Goal: Task Accomplishment & Management: Manage account settings

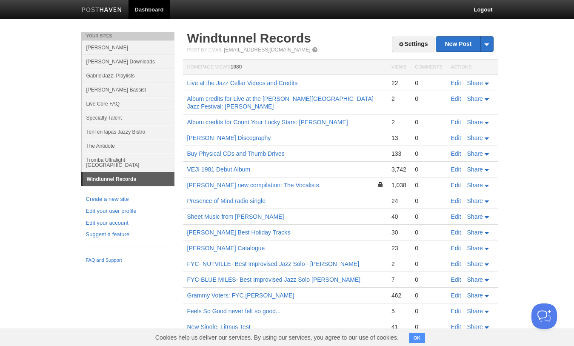
click at [457, 185] on link "Edit" at bounding box center [456, 185] width 10 height 7
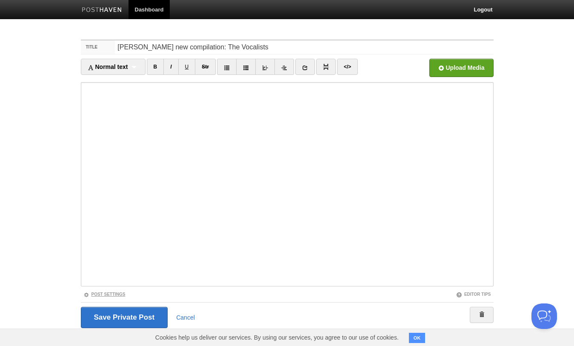
click at [109, 293] on link "Post Settings" at bounding box center [104, 294] width 42 height 5
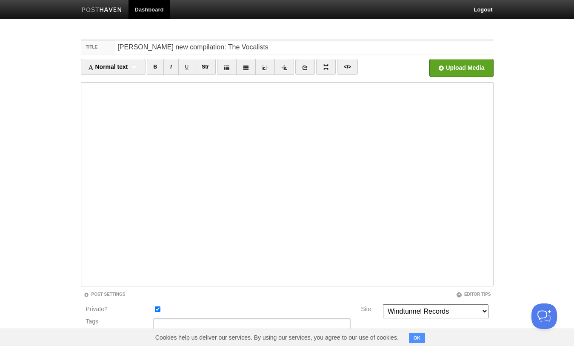
click at [156, 309] on input "Private?" at bounding box center [158, 309] width 6 height 6
checkbox input "false"
click at [163, 324] on input "Tags" at bounding box center [251, 325] width 197 height 14
click at [326, 324] on input "[PERSON_NAME], The Vocalists, [PERSON_NAME], [PERSON_NAME], [PERSON_NAME], [PER…" at bounding box center [251, 325] width 197 height 14
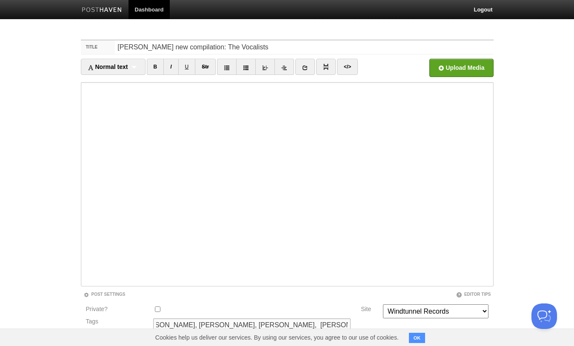
scroll to position [0, 303]
click at [163, 325] on input "[PERSON_NAME], The Vocalists, [PERSON_NAME], [PERSON_NAME], [PERSON_NAME], [PER…" at bounding box center [251, 325] width 197 height 14
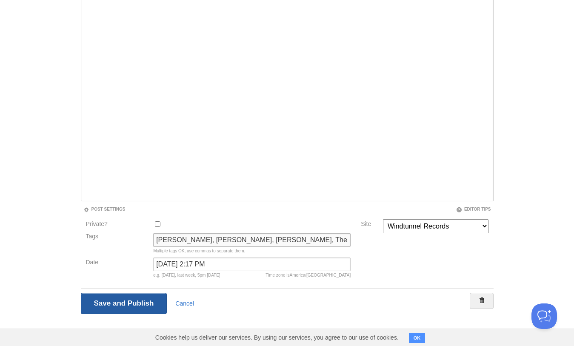
type input "[PERSON_NAME], [PERSON_NAME], [PERSON_NAME], The Vocalists, [PERSON_NAME], [PER…"
click at [110, 303] on input "Save and Publish" at bounding box center [124, 303] width 86 height 21
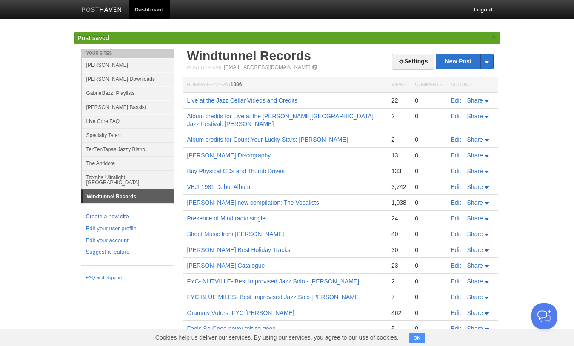
click at [415, 335] on button "OK" at bounding box center [417, 338] width 17 height 10
